Goal: Find specific page/section: Find specific page/section

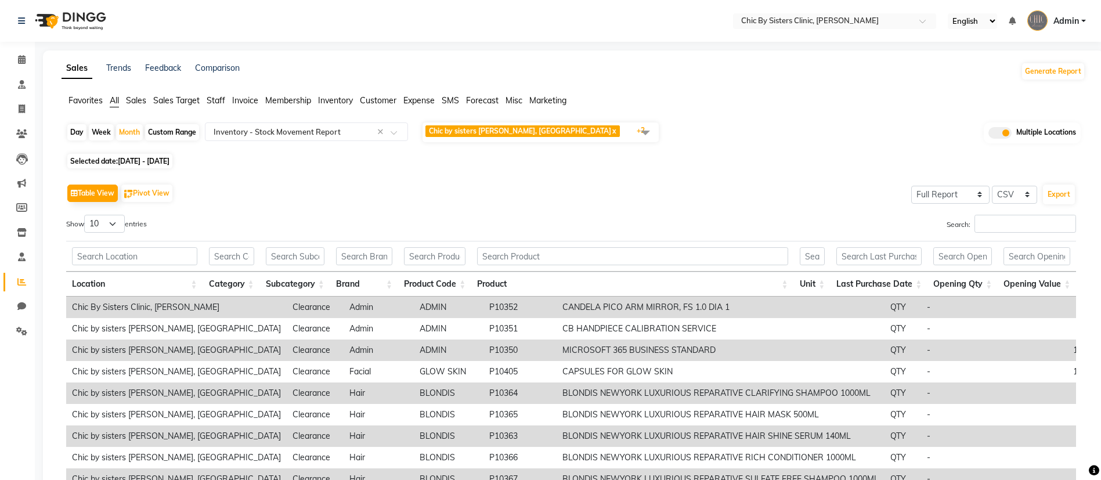
select select "full_report"
select select "csv"
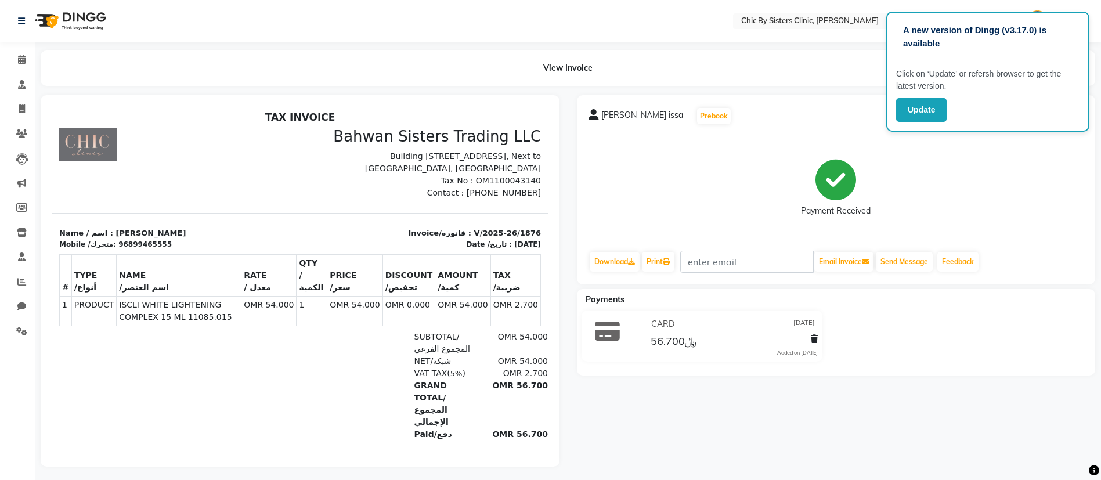
scroll to position [9, 0]
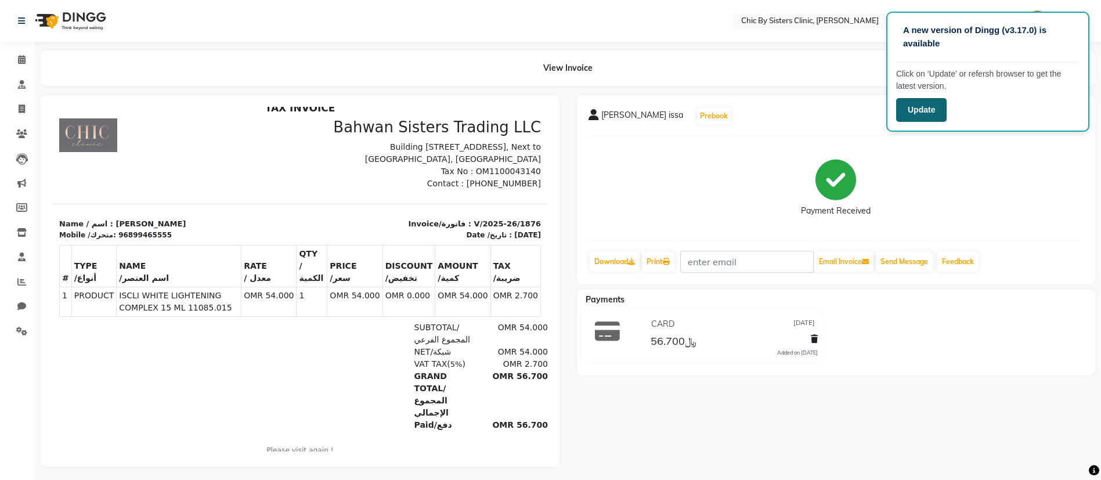
click at [937, 110] on button "Update" at bounding box center [922, 110] width 51 height 24
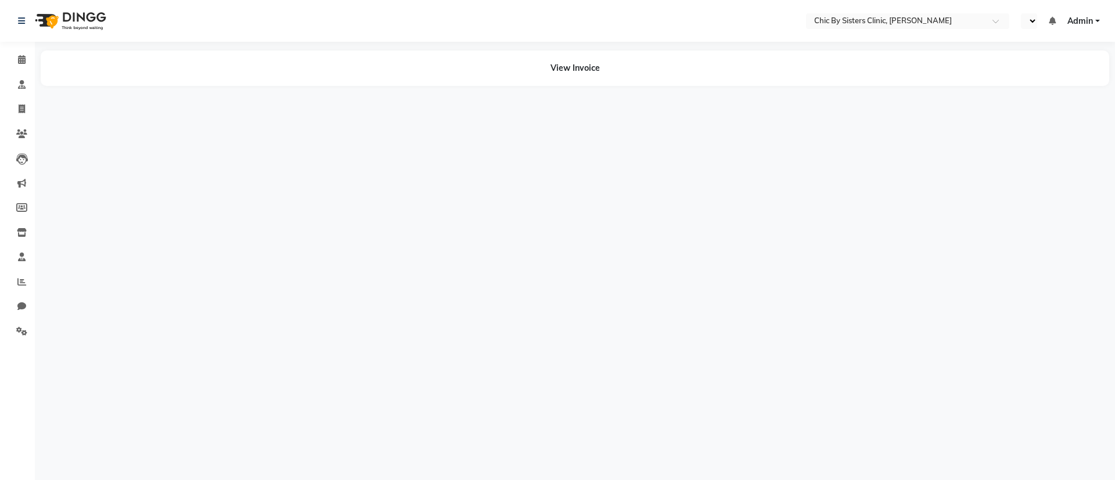
select select "en"
